Goal: Task Accomplishment & Management: Use online tool/utility

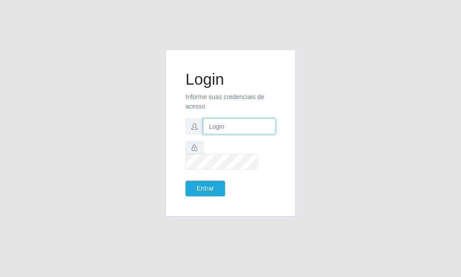
click at [214, 129] on input "text" at bounding box center [239, 126] width 72 height 16
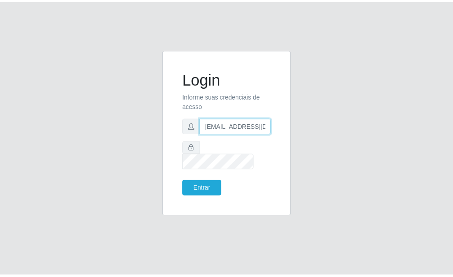
scroll to position [0, 1]
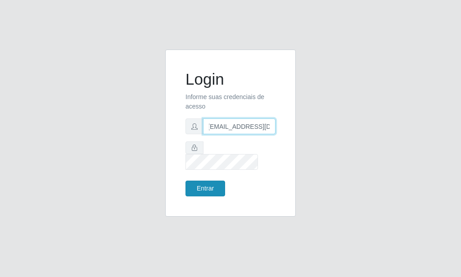
type input "[EMAIL_ADDRESS][DOMAIN_NAME]"
click at [216, 185] on button "Entrar" at bounding box center [205, 188] width 40 height 16
drag, startPoint x: 196, startPoint y: 170, endPoint x: 200, endPoint y: 182, distance: 13.0
click at [197, 170] on form "Login Informe suas credenciais de acesso [EMAIL_ADDRESS][DOMAIN_NAME] Entrar" at bounding box center [230, 133] width 90 height 126
click at [200, 183] on button "Entrar" at bounding box center [205, 188] width 40 height 16
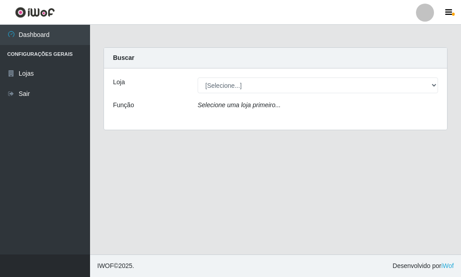
click at [228, 77] on div "Loja [Selecione...] Rede Potiguar 6 - Extremoz Função Selecione uma loja primei…" at bounding box center [275, 98] width 343 height 61
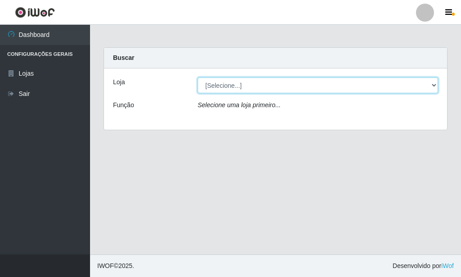
click at [197, 77] on select "[Selecione...] Rede Potiguar 6 - Extremoz" at bounding box center [317, 85] width 240 height 16
select select "80"
click option "Rede Potiguar 6 - Extremoz" at bounding box center [0, 0] width 0 height 0
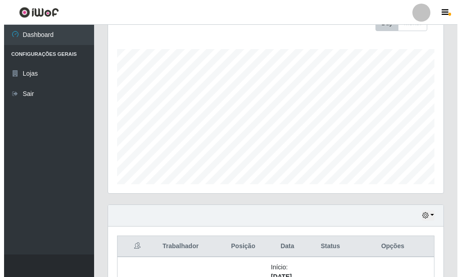
scroll to position [275, 0]
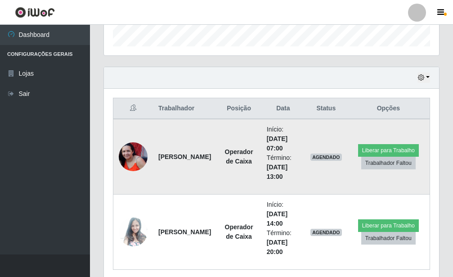
click at [125, 152] on img at bounding box center [133, 156] width 29 height 29
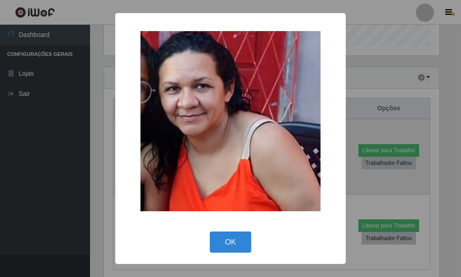
scroll to position [449600, 449452]
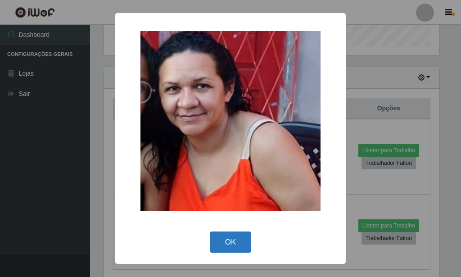
click at [239, 237] on button "OK" at bounding box center [231, 241] width 42 height 21
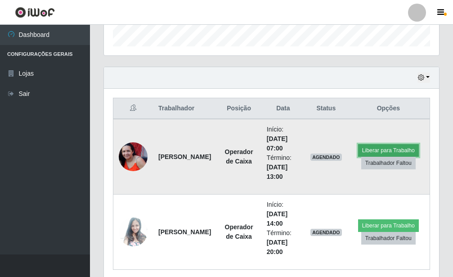
click at [362, 149] on button "Liberar para Trabalho" at bounding box center [388, 150] width 61 height 13
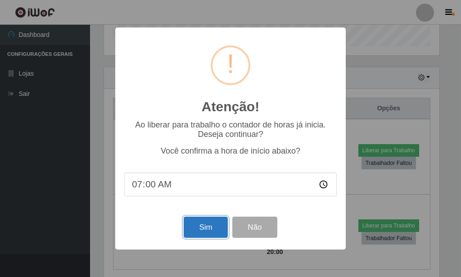
click at [197, 229] on button "Sim" at bounding box center [206, 226] width 44 height 21
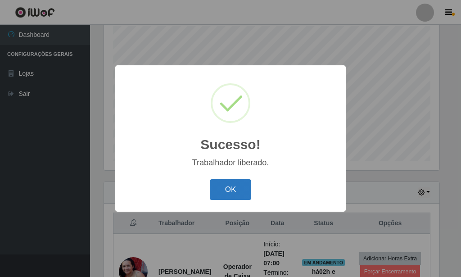
click at [223, 182] on button "OK" at bounding box center [231, 189] width 42 height 21
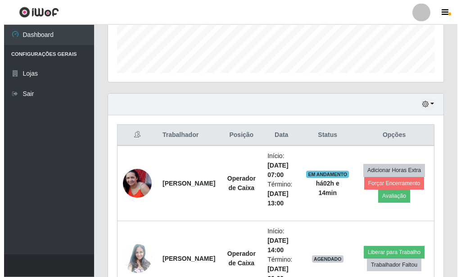
scroll to position [298, 0]
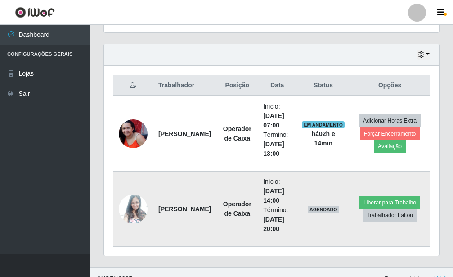
click at [138, 200] on img at bounding box center [133, 208] width 29 height 39
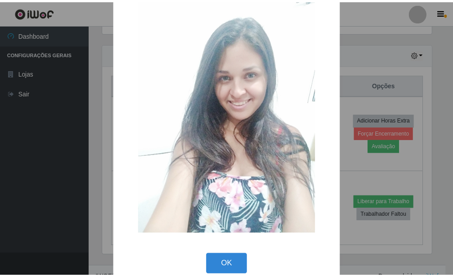
scroll to position [42, 0]
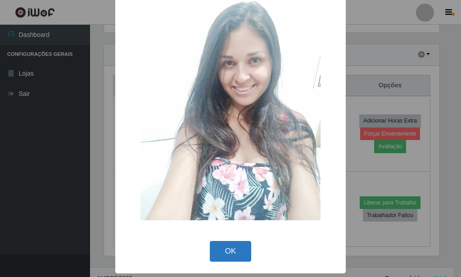
click at [214, 246] on button "OK" at bounding box center [231, 251] width 42 height 21
